Goal: Task Accomplishment & Management: Manage account settings

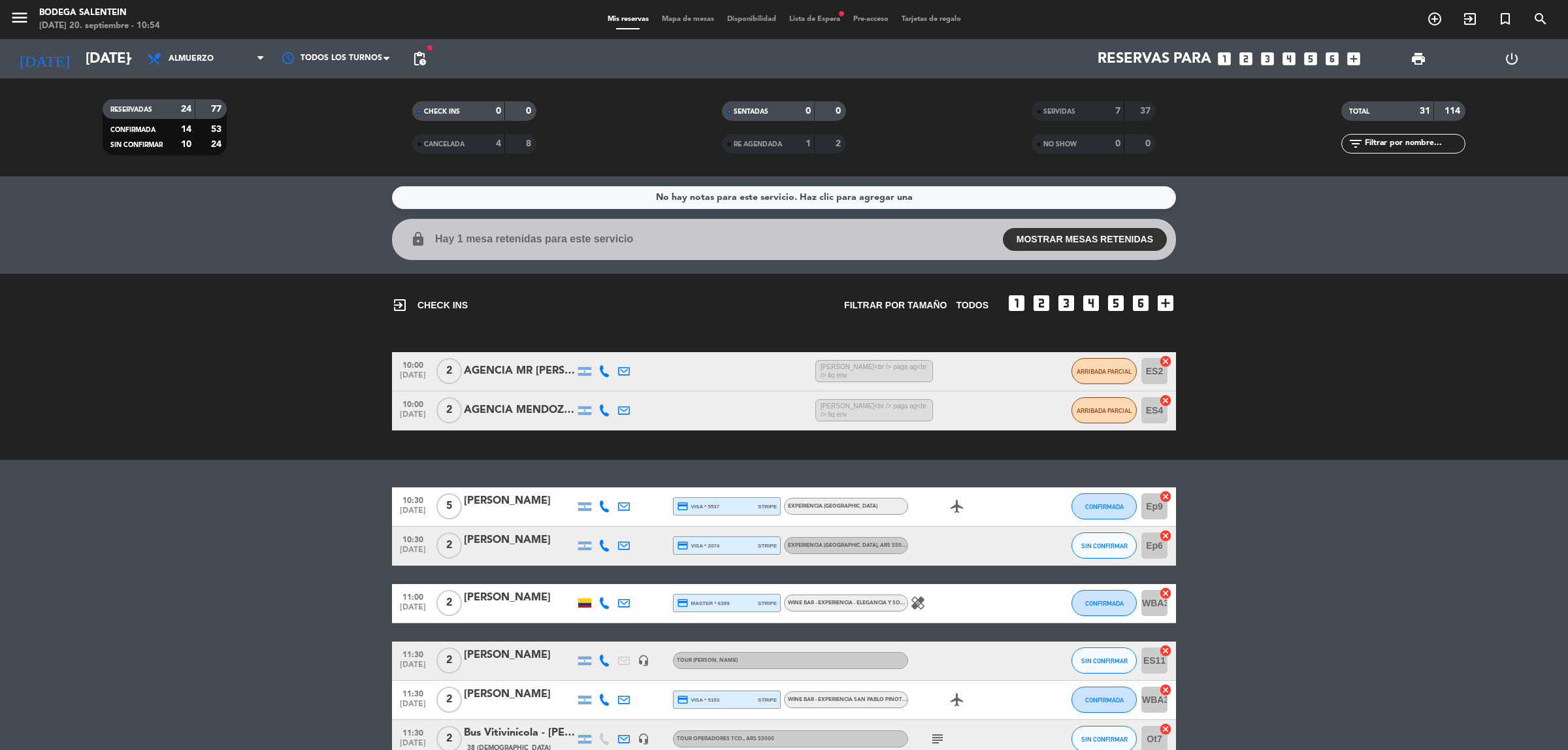
click at [1349, 368] on bookings-row "10:00 [DATE] 2 AGENCIA MR [PERSON_NAME] (OUTBACK) 1:06 H / 1:49 H sms [PERSON_N…" at bounding box center [784, 391] width 1568 height 78
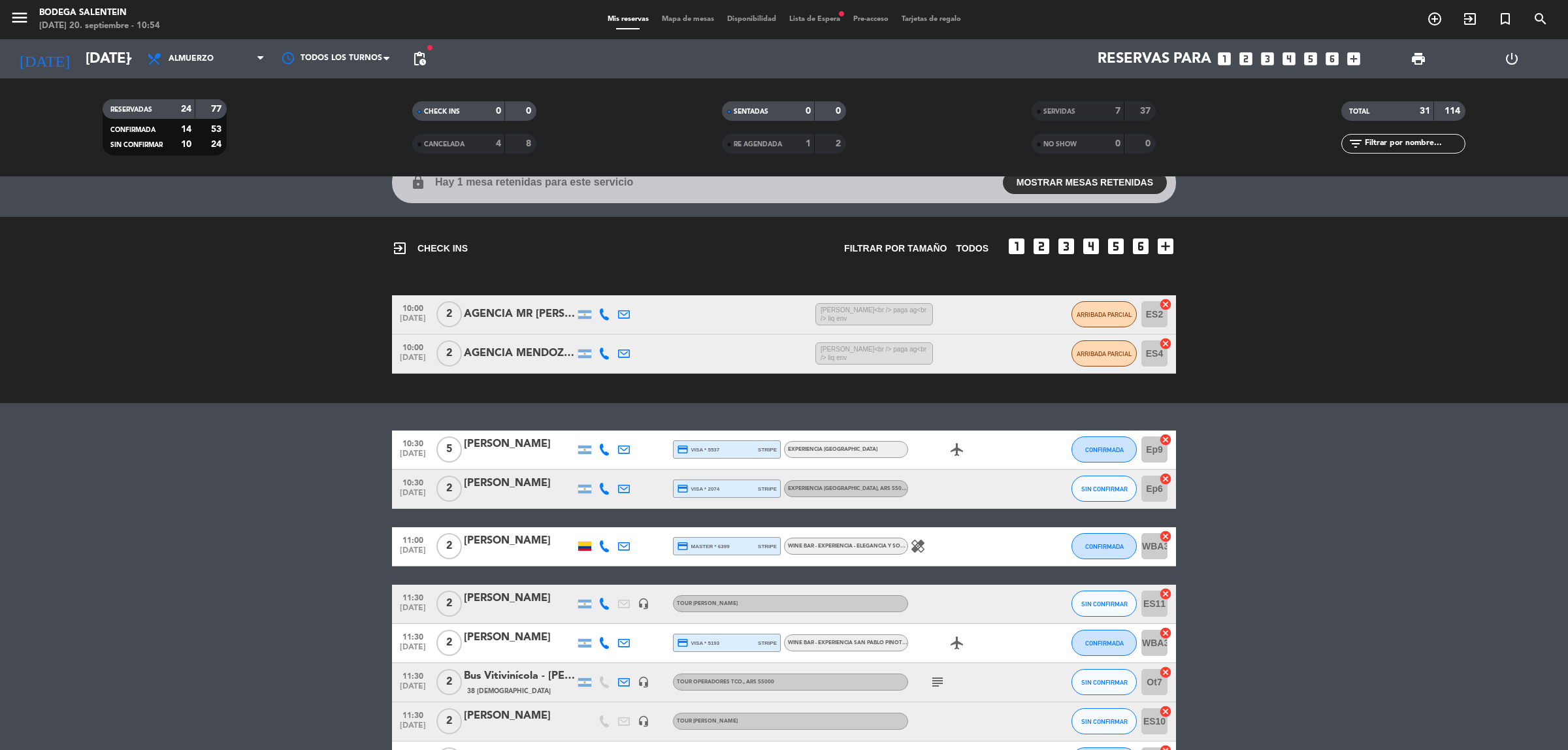
scroll to position [82, 0]
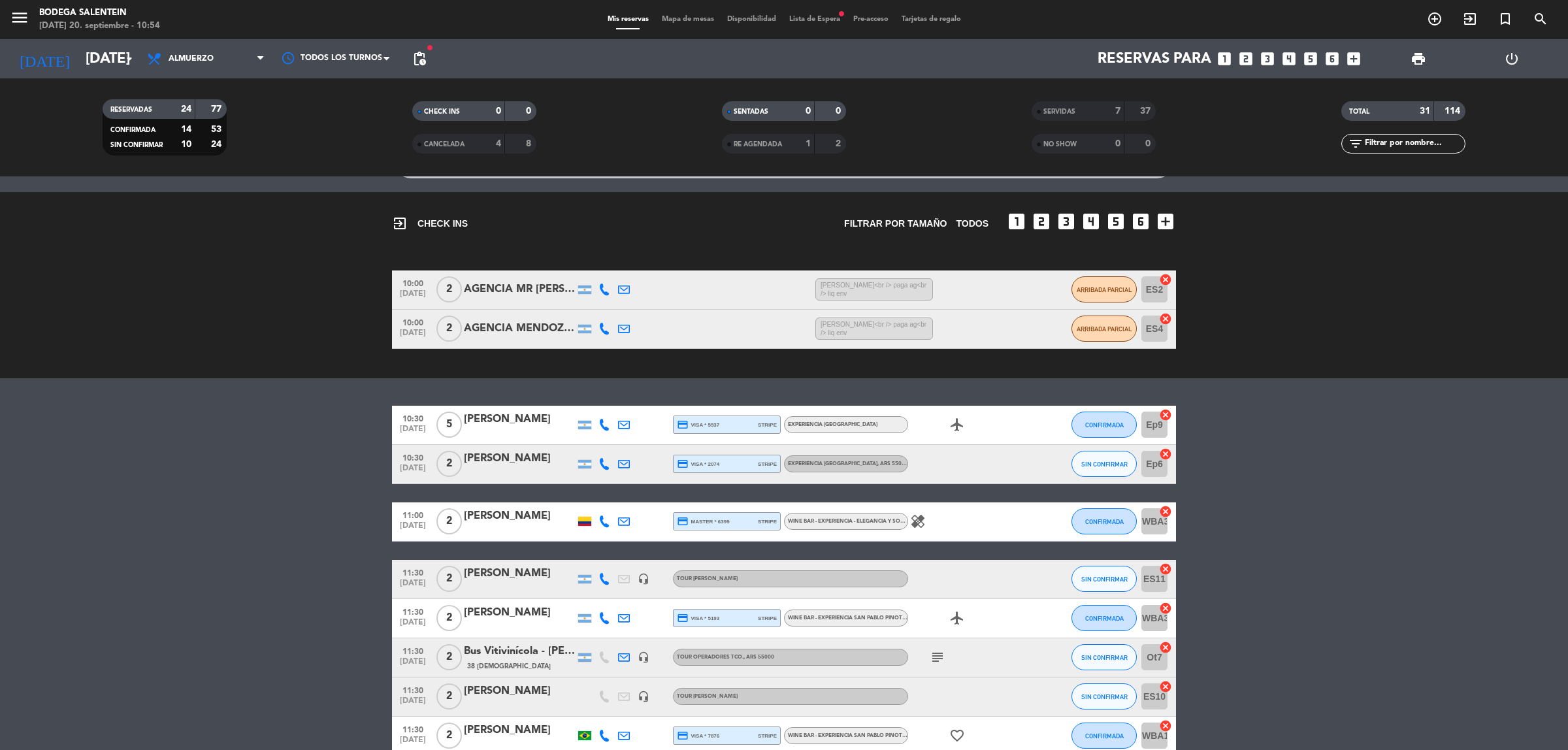
click at [582, 526] on div at bounding box center [584, 522] width 20 height 39
click at [582, 524] on div at bounding box center [584, 521] width 13 height 9
click at [961, 528] on div "healing" at bounding box center [967, 522] width 117 height 39
click at [922, 517] on icon "healing" at bounding box center [918, 521] width 16 height 16
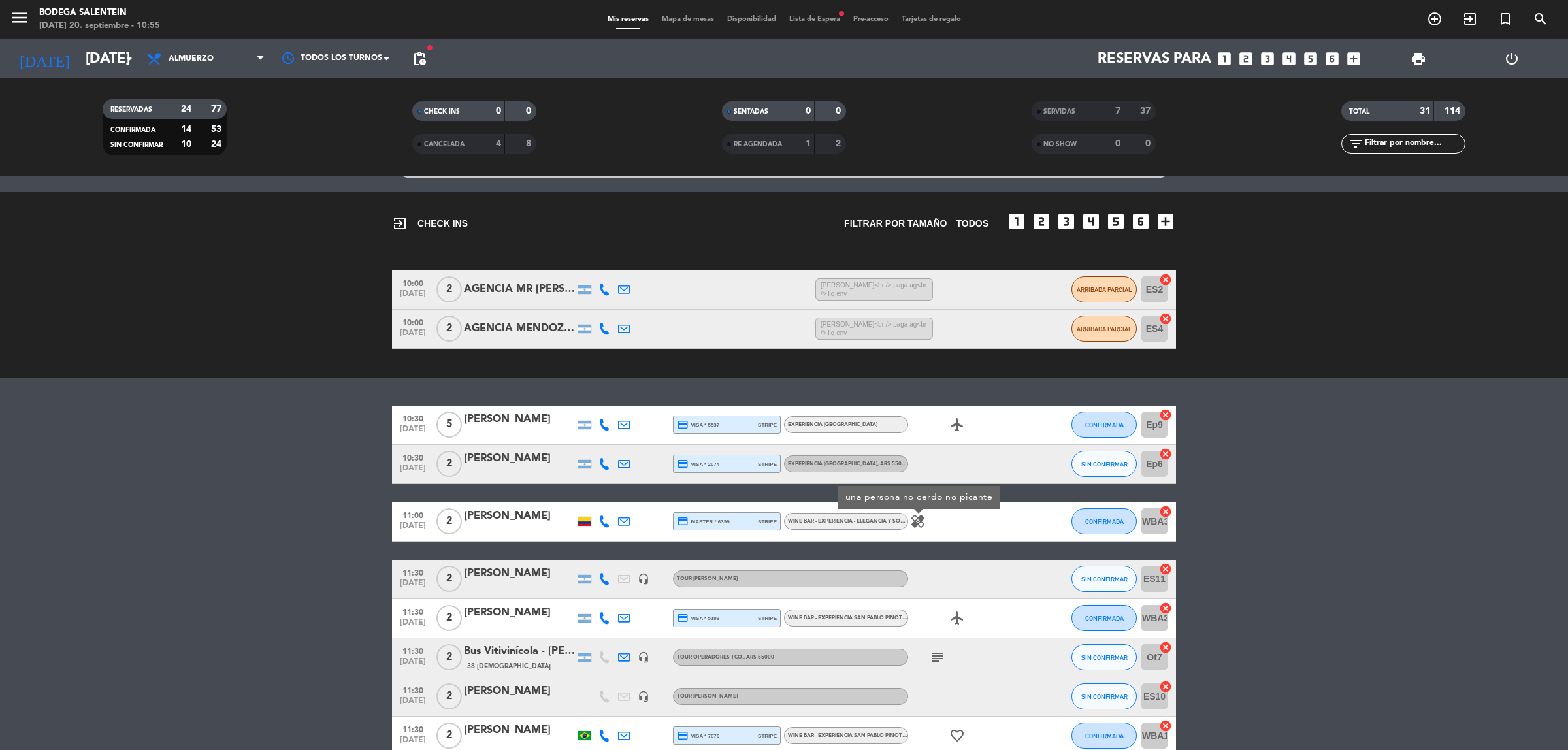
click at [955, 521] on div "healing una persona no cerdo no picante" at bounding box center [967, 522] width 117 height 39
click at [918, 517] on icon "healing" at bounding box center [918, 521] width 16 height 16
click at [947, 522] on div "healing una persona no cerdo no picante" at bounding box center [967, 522] width 117 height 39
click at [920, 520] on icon "healing" at bounding box center [918, 521] width 16 height 16
click at [931, 522] on div "healing una persona no cerdo no picante" at bounding box center [967, 522] width 117 height 39
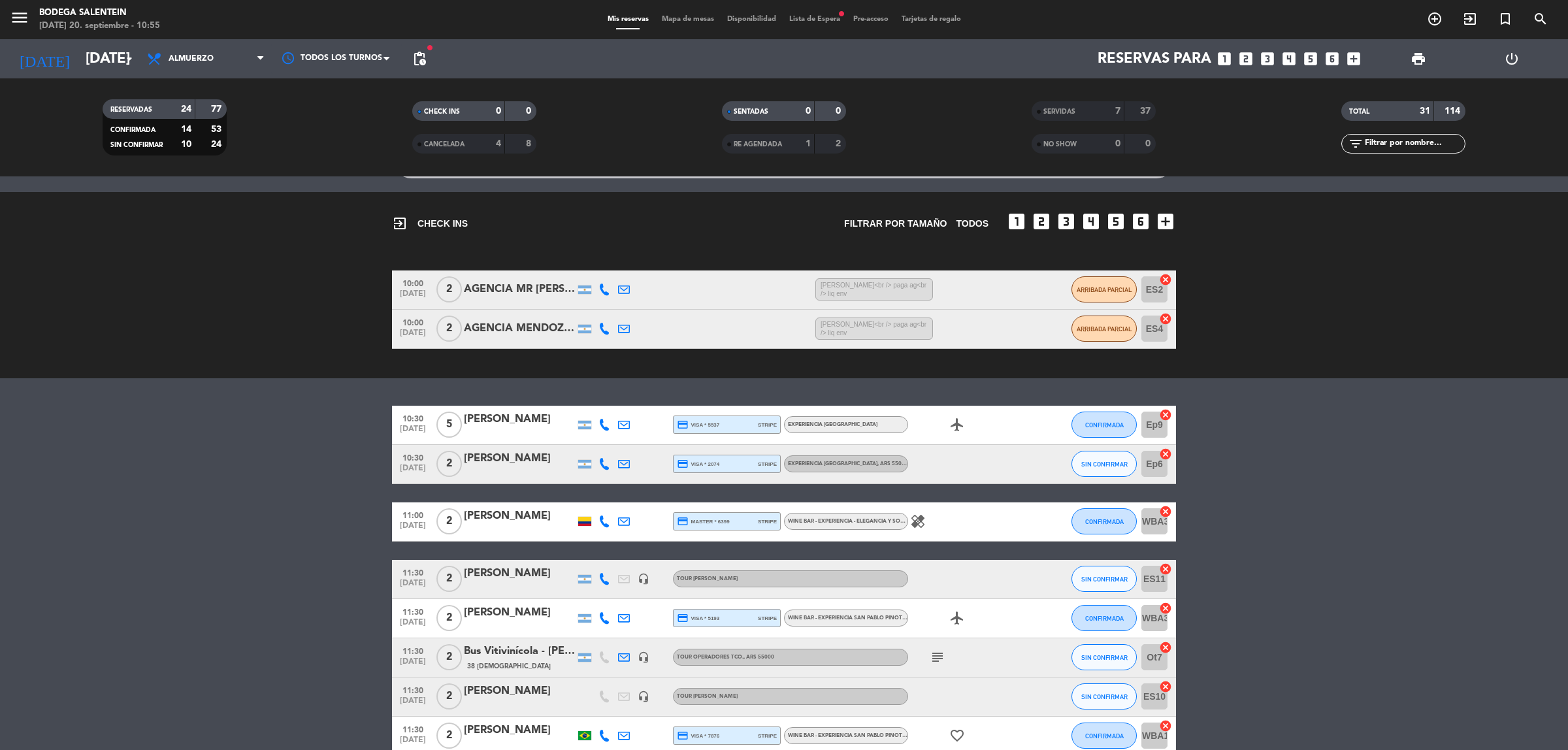
click at [931, 522] on div "healing" at bounding box center [967, 522] width 117 height 39
click at [516, 520] on div "[PERSON_NAME]" at bounding box center [519, 516] width 111 height 17
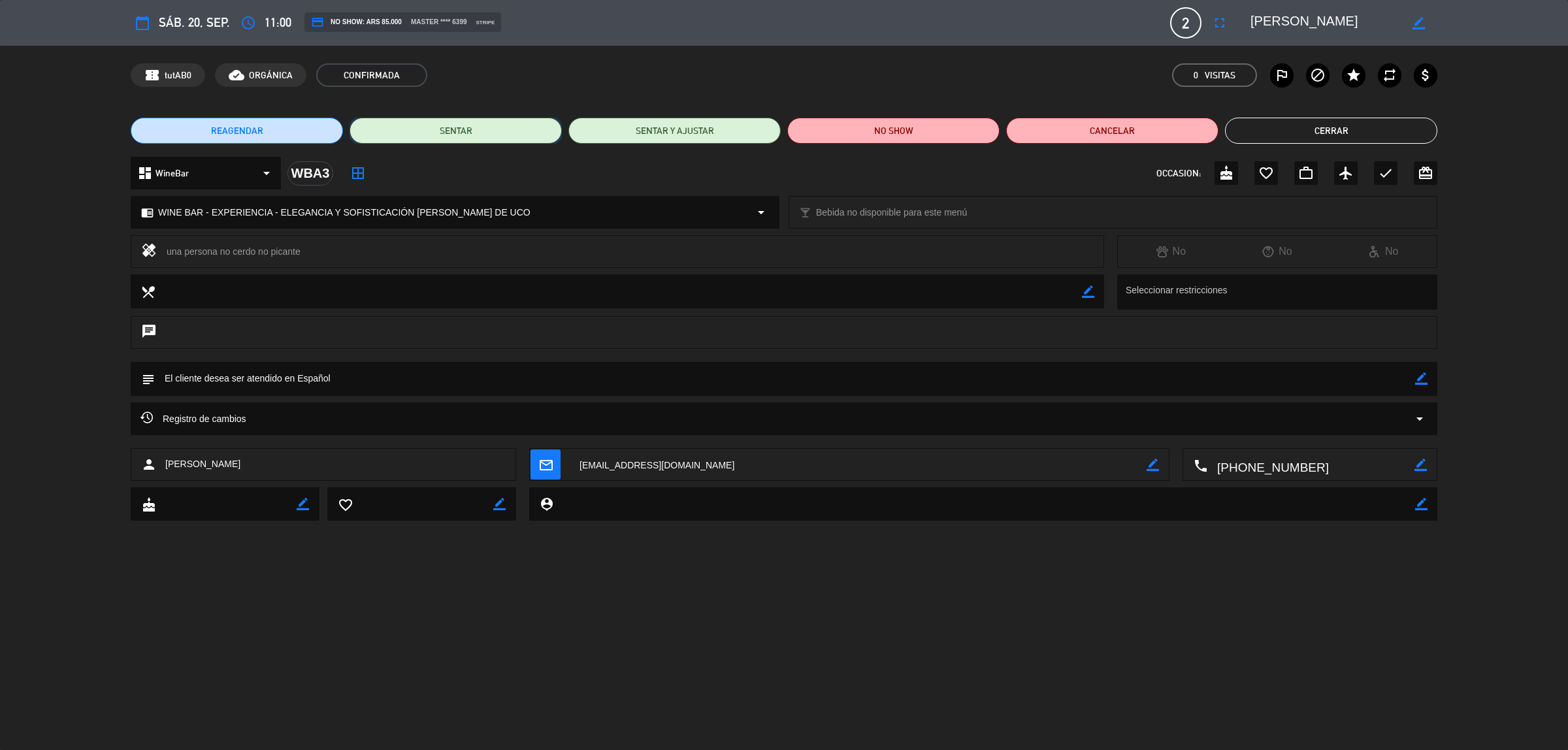
click at [461, 132] on button "SENTAR" at bounding box center [455, 130] width 212 height 26
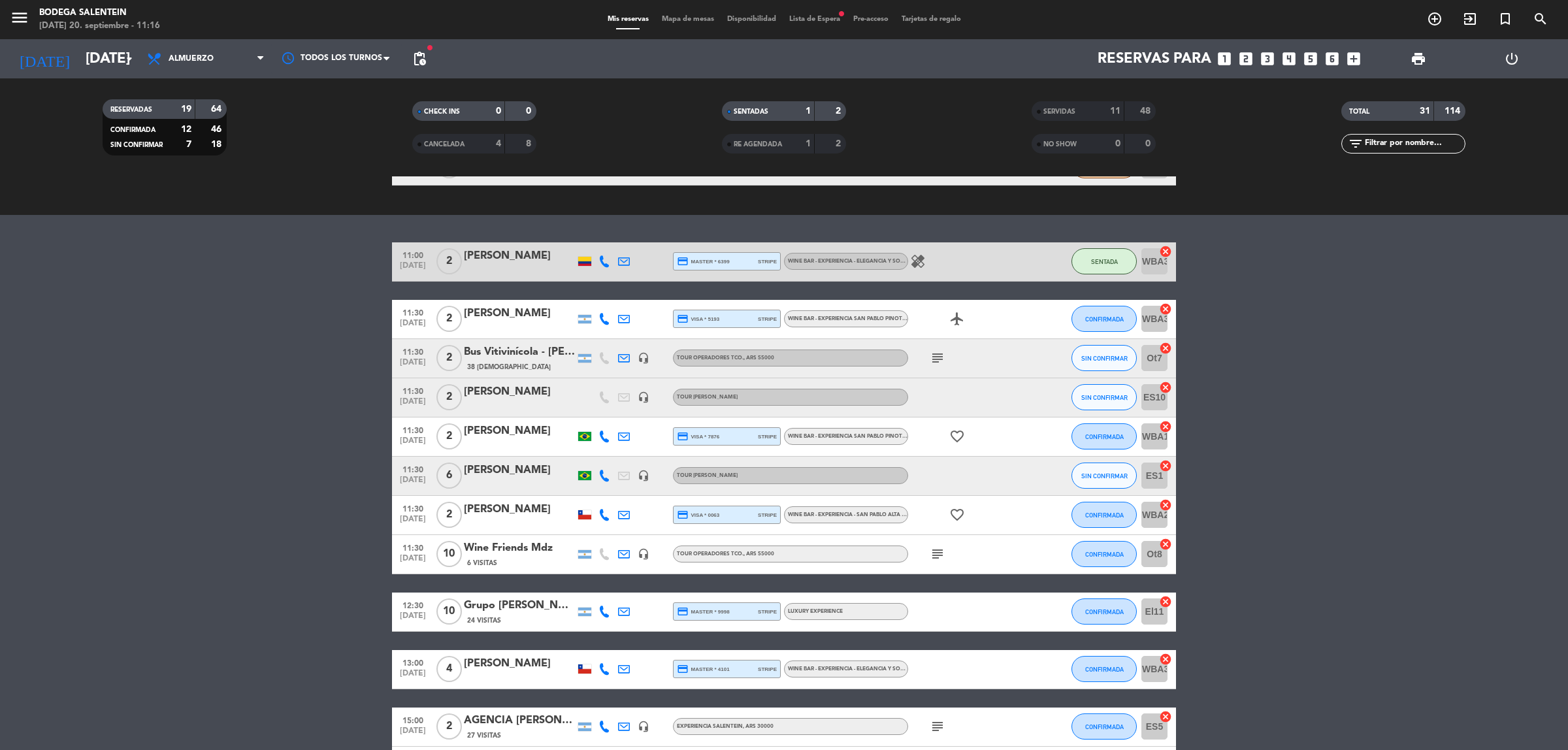
scroll to position [327, 0]
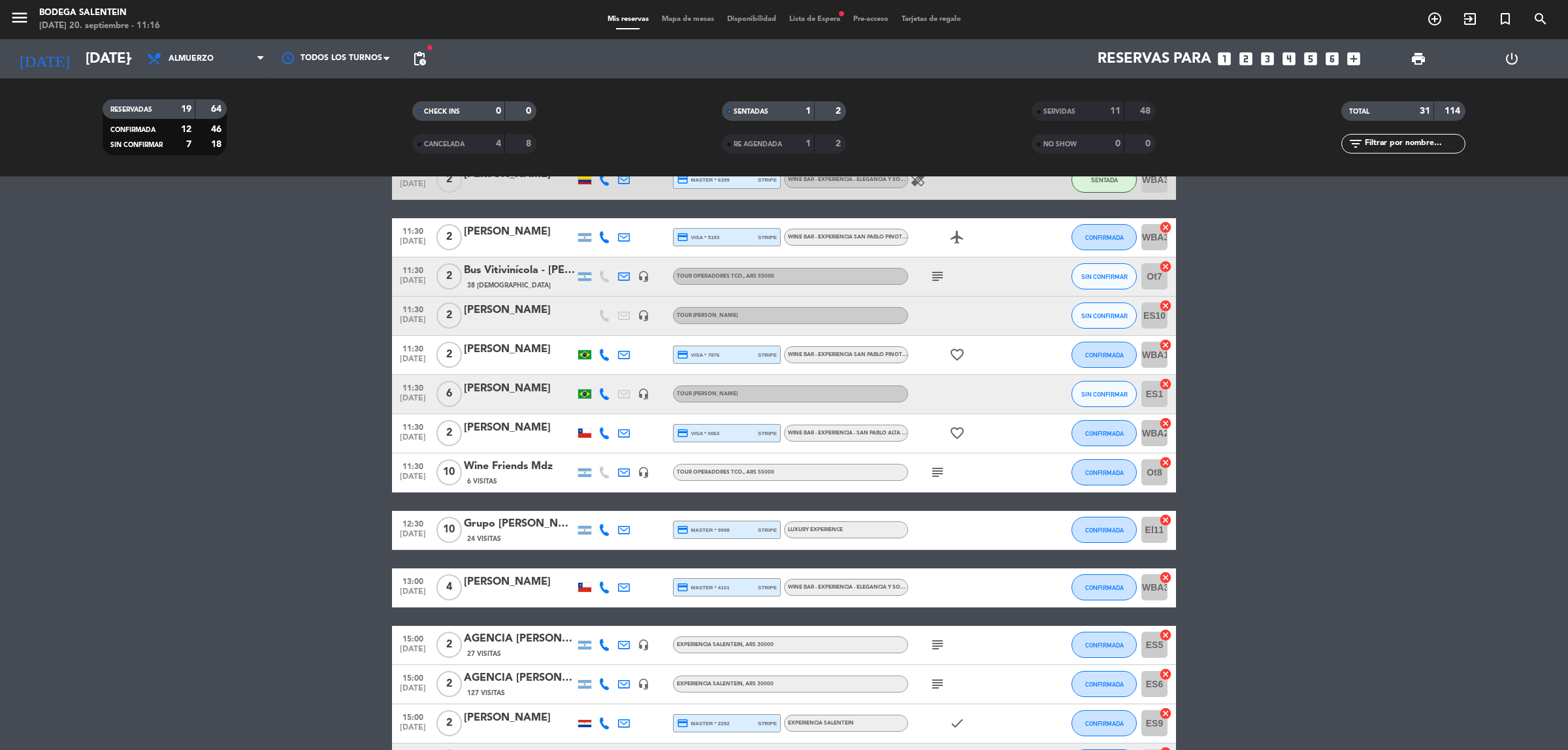
click at [545, 351] on div "[PERSON_NAME]" at bounding box center [519, 349] width 111 height 17
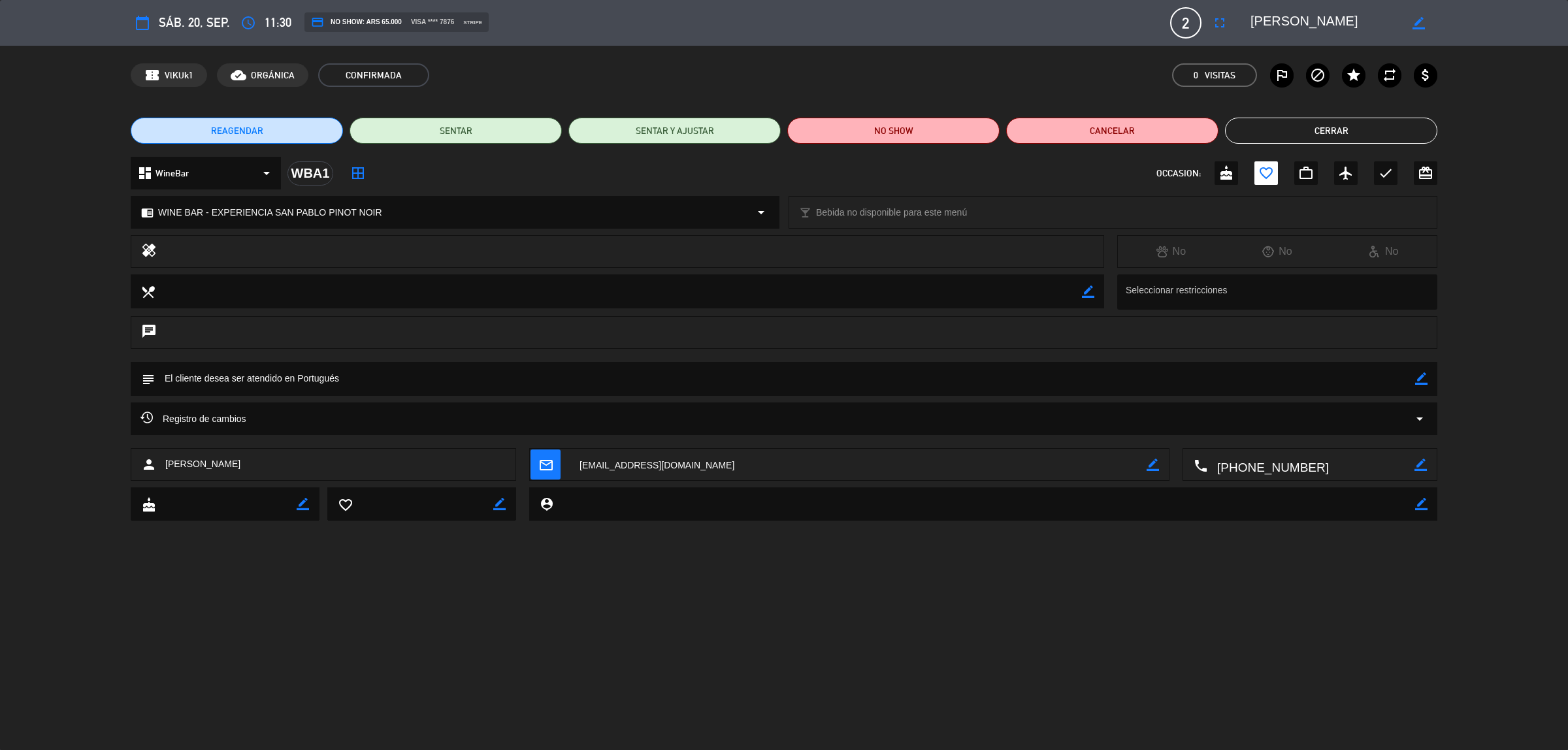
click at [1351, 123] on button "Cerrar" at bounding box center [1331, 130] width 212 height 26
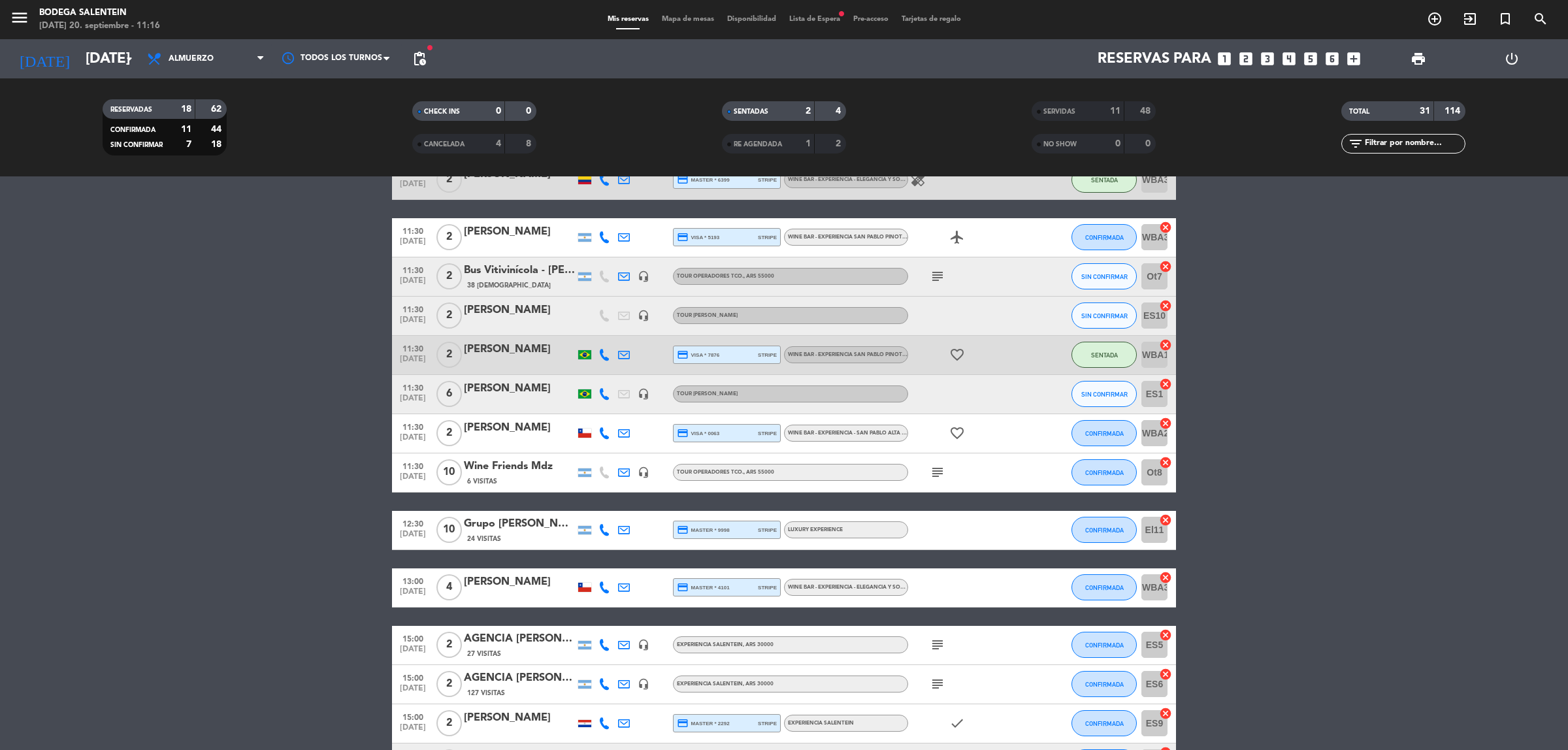
click at [923, 358] on div "favorite_border" at bounding box center [967, 355] width 117 height 39
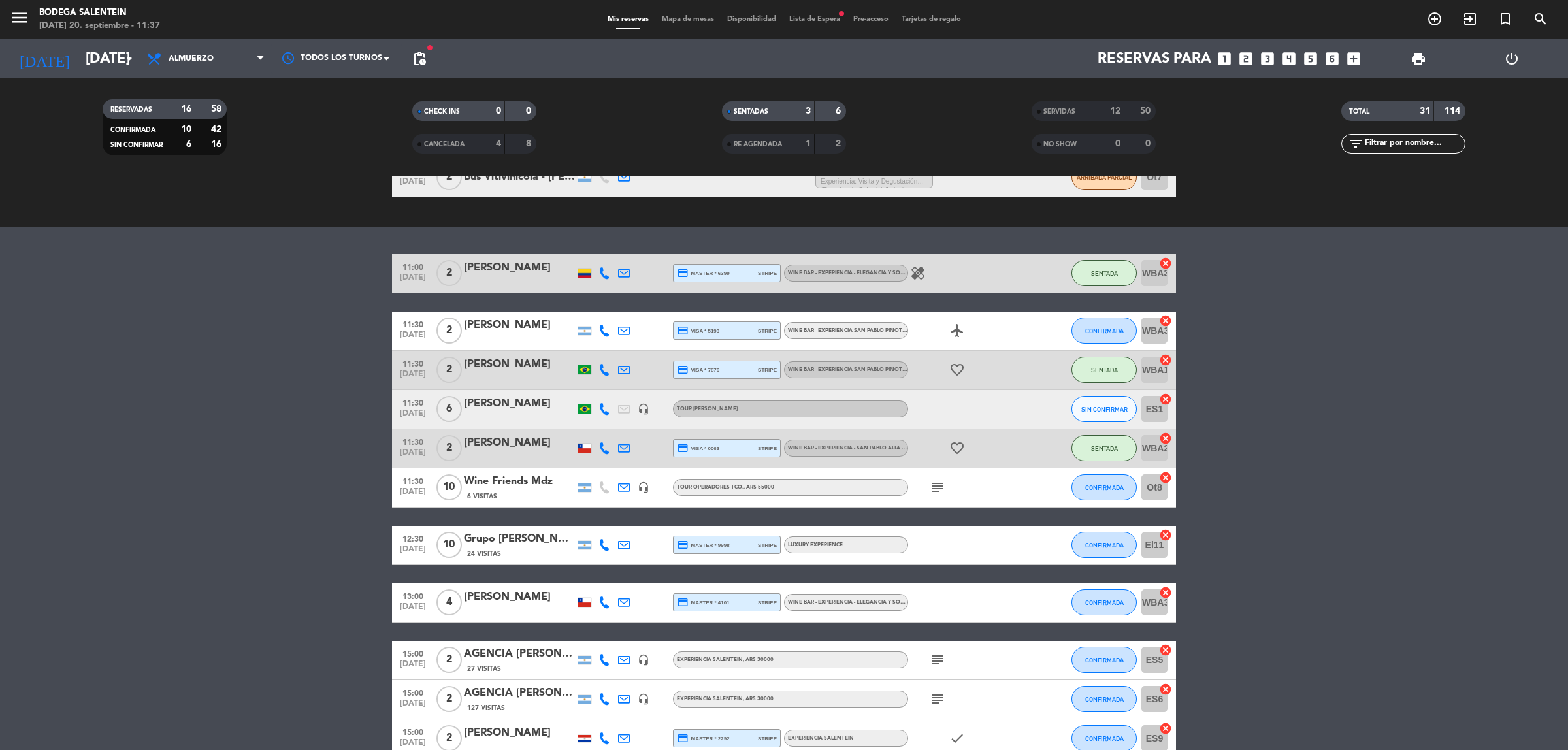
scroll to position [221, 0]
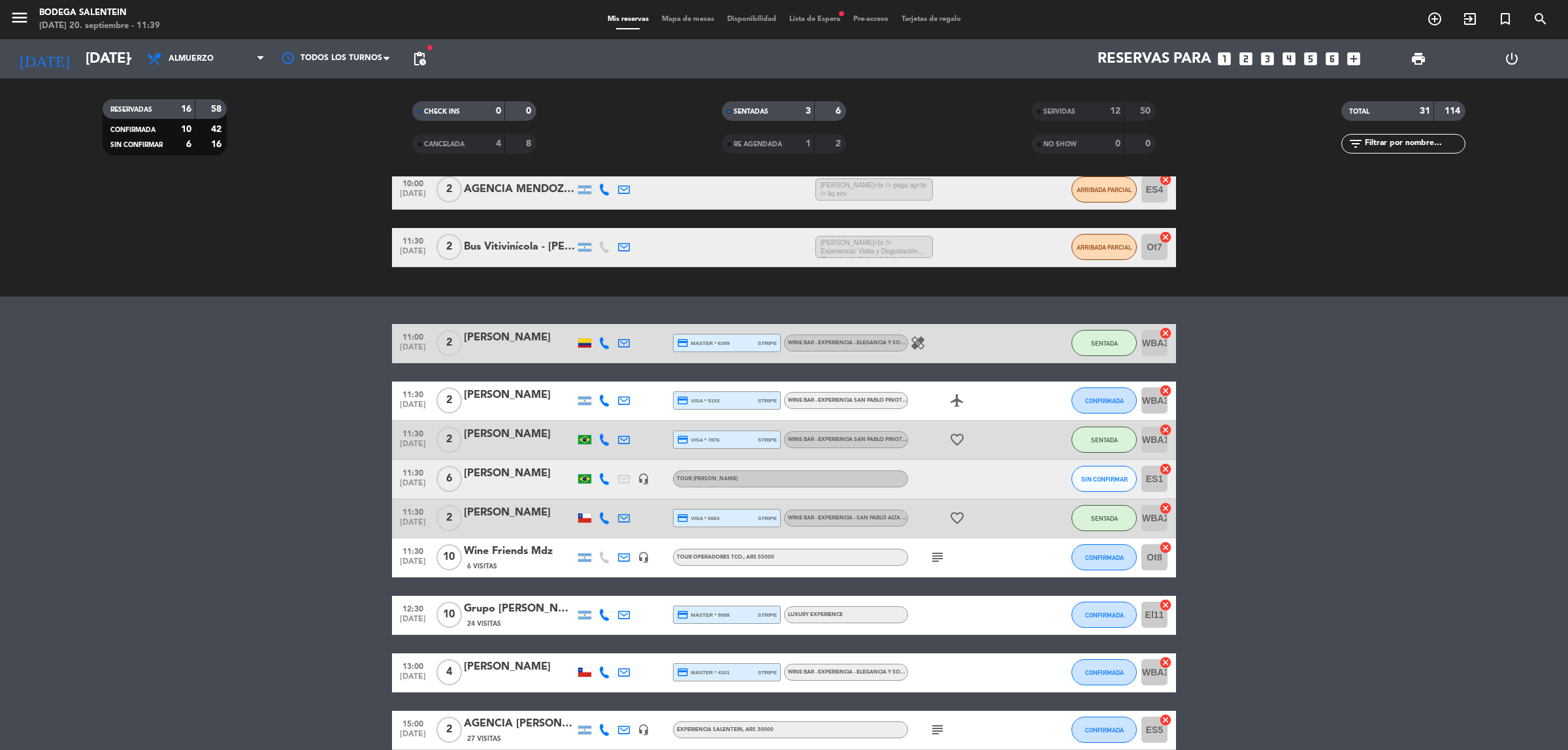
click at [588, 518] on div at bounding box center [584, 518] width 13 height 9
click at [1011, 518] on div "favorite_border" at bounding box center [967, 518] width 117 height 39
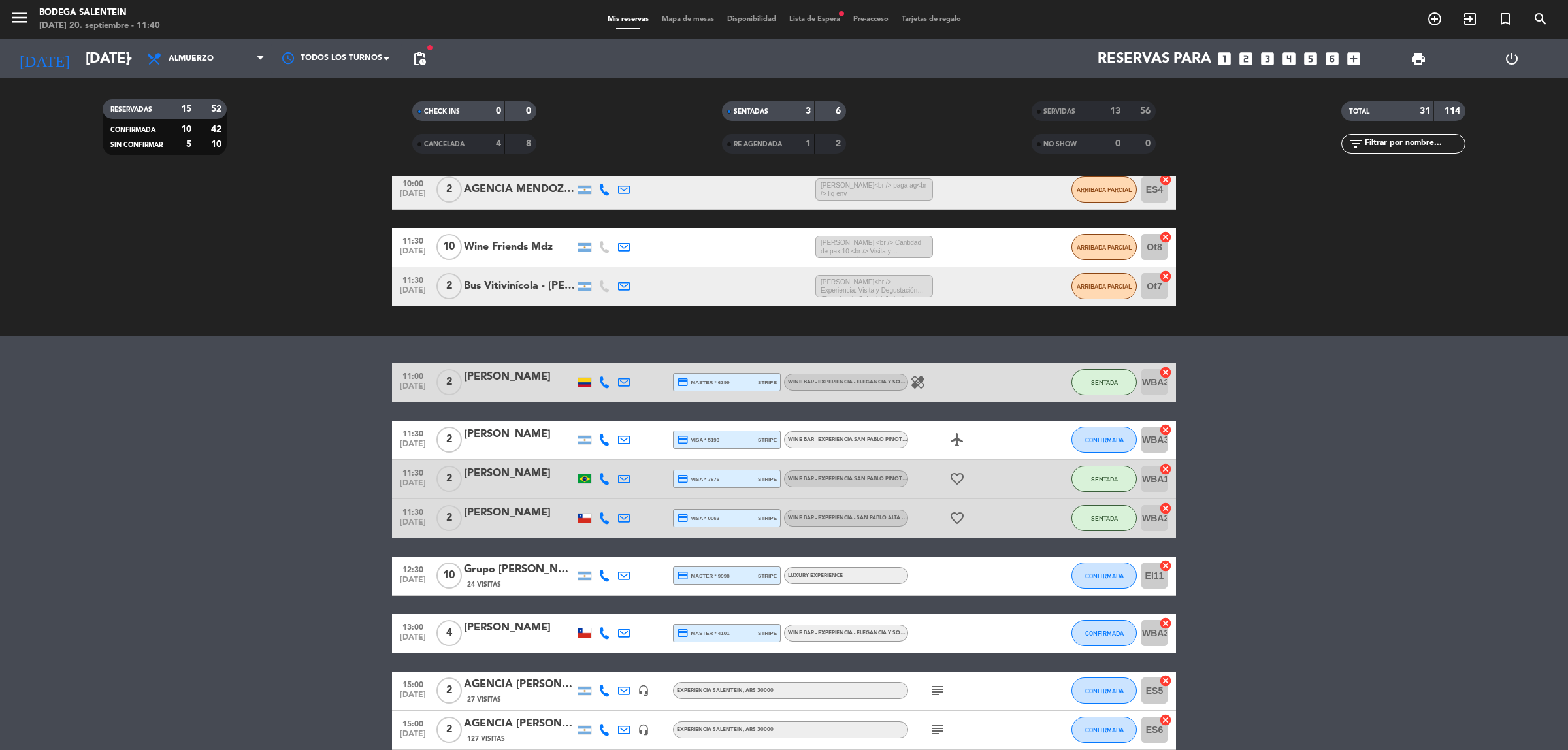
click at [1267, 380] on bookings-row "11:00 [DATE] 2 [PERSON_NAME] credit_card master * 6399 stripe WINE BAR - EXPERI…" at bounding box center [784, 674] width 1568 height 622
click at [1430, 454] on bookings-row "11:00 [DATE] 2 [PERSON_NAME] credit_card master * 6399 stripe WINE BAR - EXPERI…" at bounding box center [784, 674] width 1568 height 622
